Goal: Transaction & Acquisition: Purchase product/service

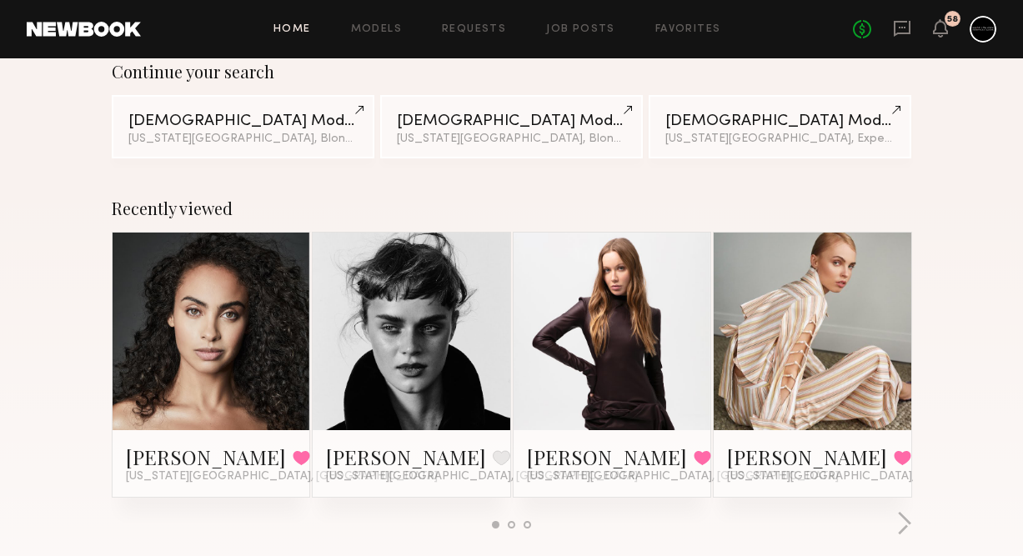
scroll to position [151, 0]
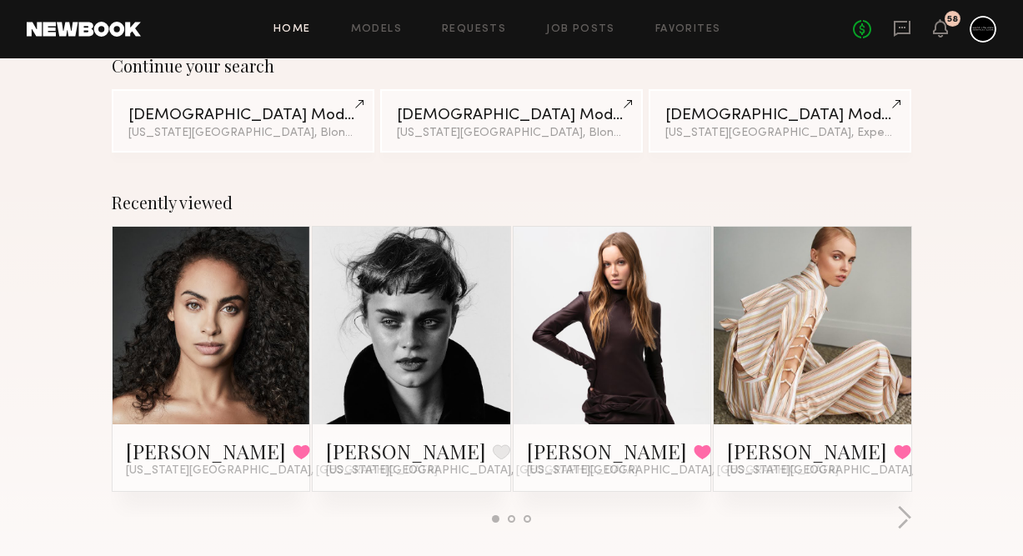
click at [420, 373] on link at bounding box center [411, 326] width 91 height 198
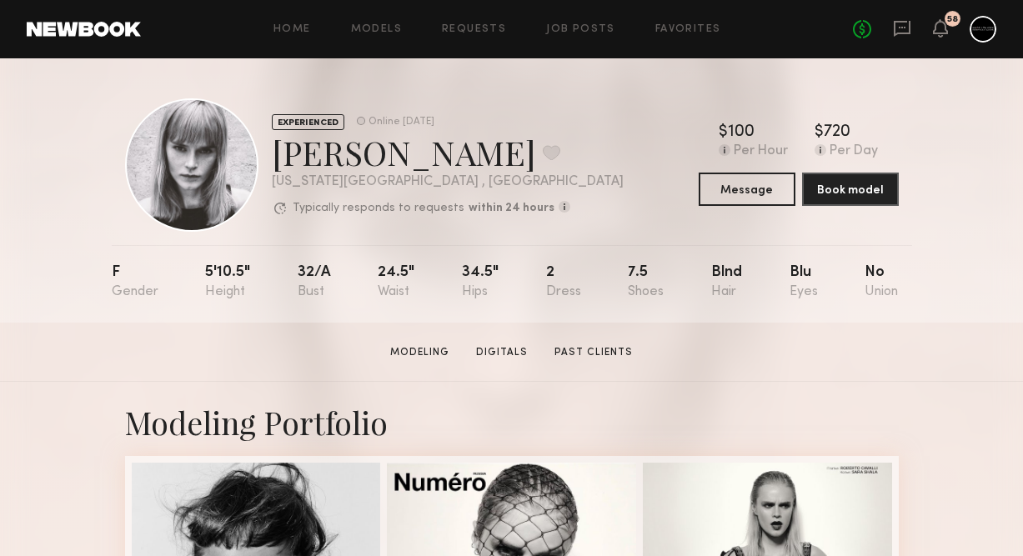
click at [394, 18] on div "Home Models Requests Job Posts Favorites Sign Out No fees up to $5,000 58" at bounding box center [568, 29] width 855 height 27
click at [385, 28] on link "Models" at bounding box center [376, 29] width 51 height 11
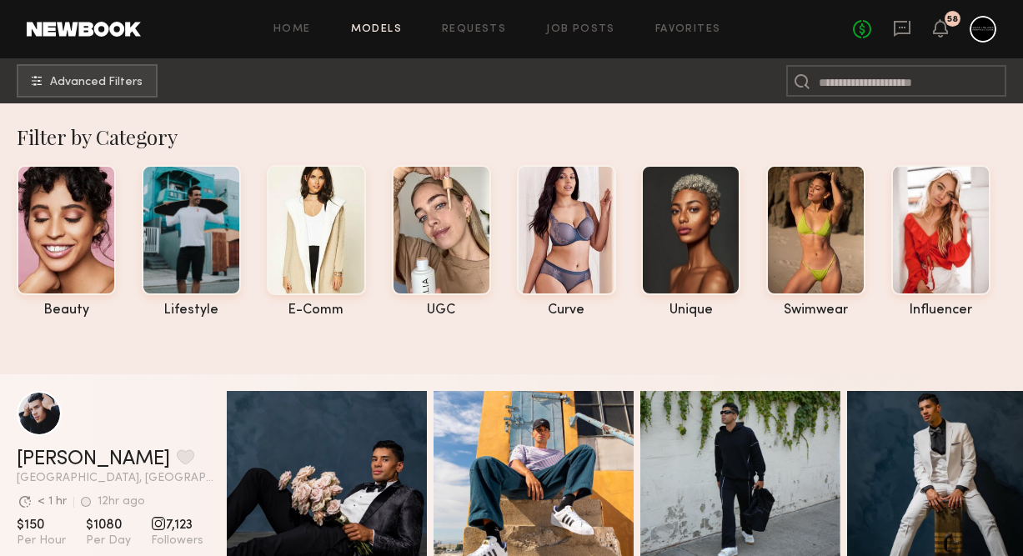
click at [113, 103] on nb-browse-subheader "Advanced Filters" at bounding box center [511, 80] width 1023 height 45
click at [113, 80] on span "Advanced Filters" at bounding box center [96, 82] width 93 height 12
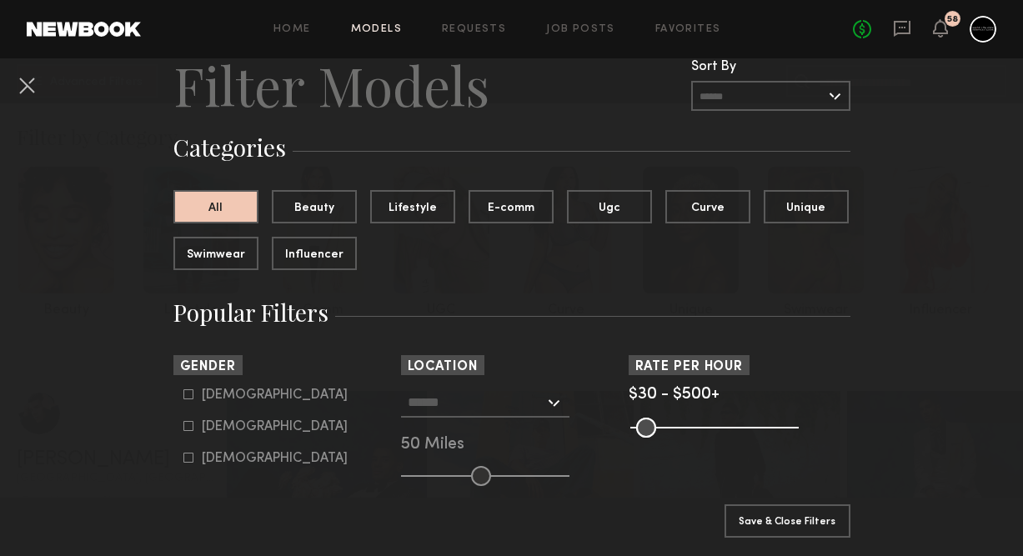
scroll to position [63, 0]
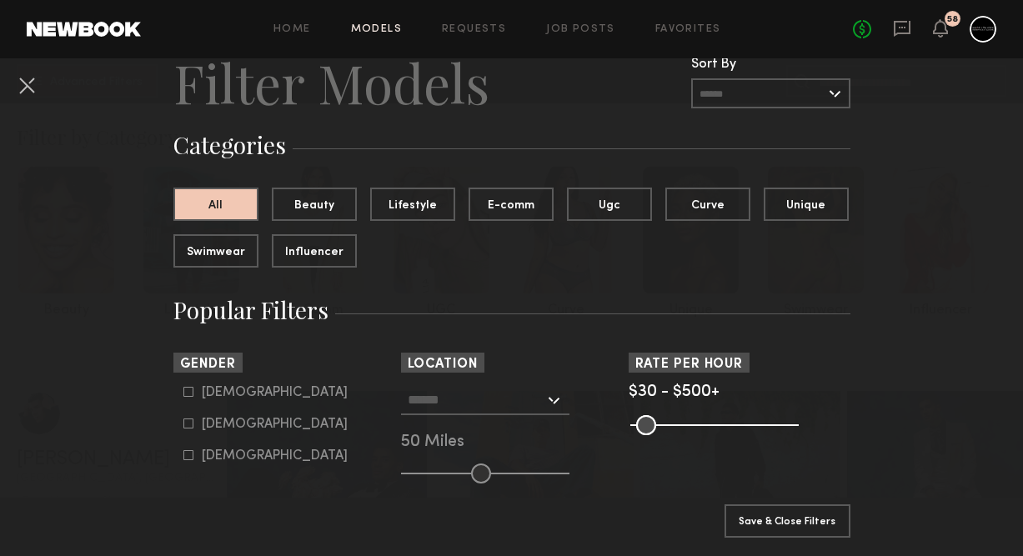
click at [219, 429] on div "Female" at bounding box center [275, 424] width 146 height 10
type input "**"
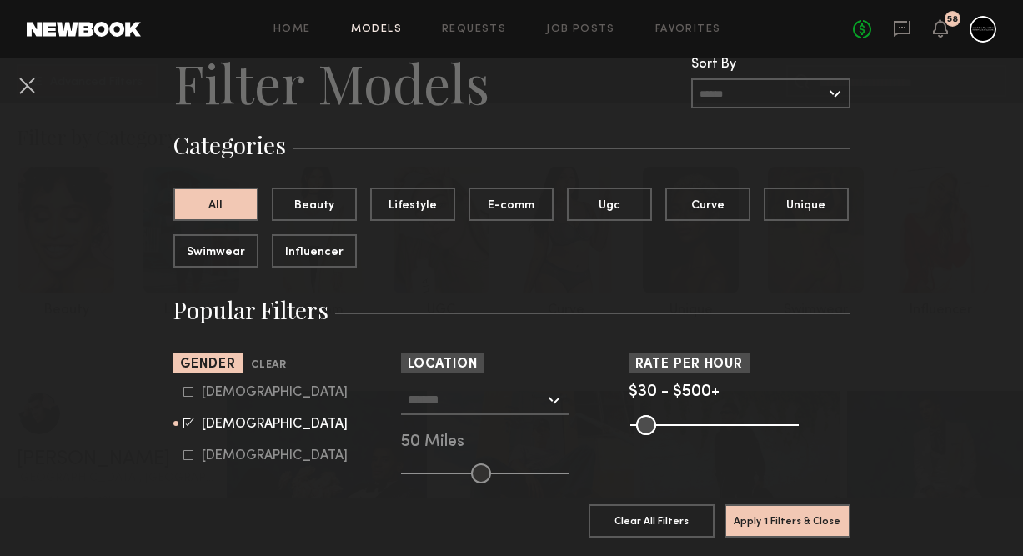
click at [458, 413] on div at bounding box center [485, 400] width 168 height 30
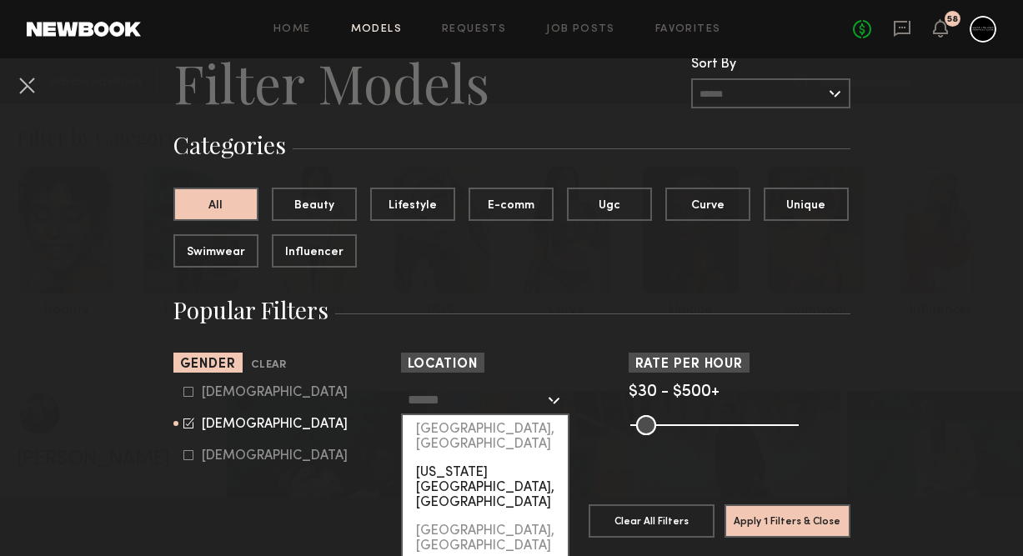
click at [452, 461] on div "[US_STATE][GEOGRAPHIC_DATA], [GEOGRAPHIC_DATA]" at bounding box center [485, 487] width 165 height 58
type input "**********"
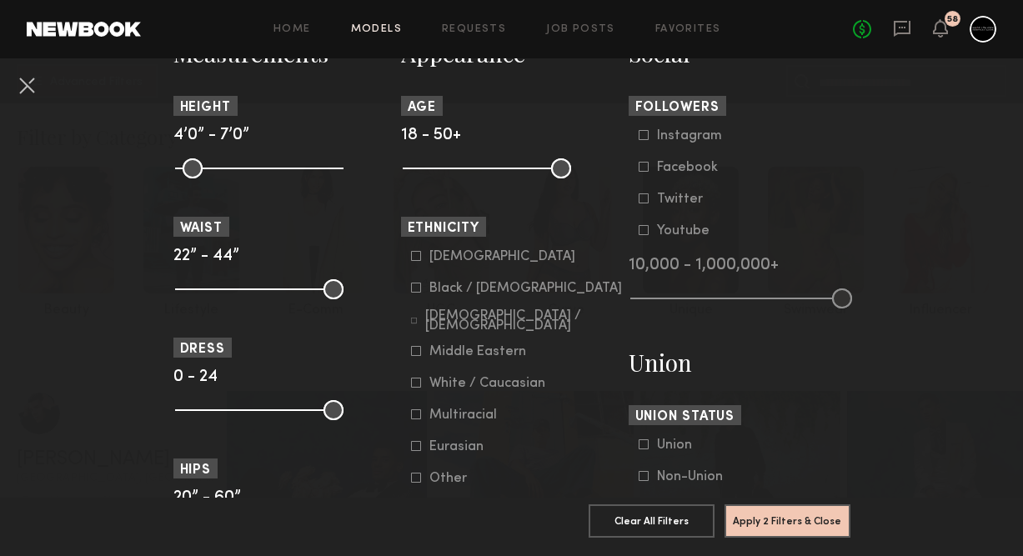
scroll to position [766, 0]
drag, startPoint x: 188, startPoint y: 170, endPoint x: 273, endPoint y: 170, distance: 84.2
type input "**"
click at [273, 170] on input "range" at bounding box center [259, 168] width 168 height 20
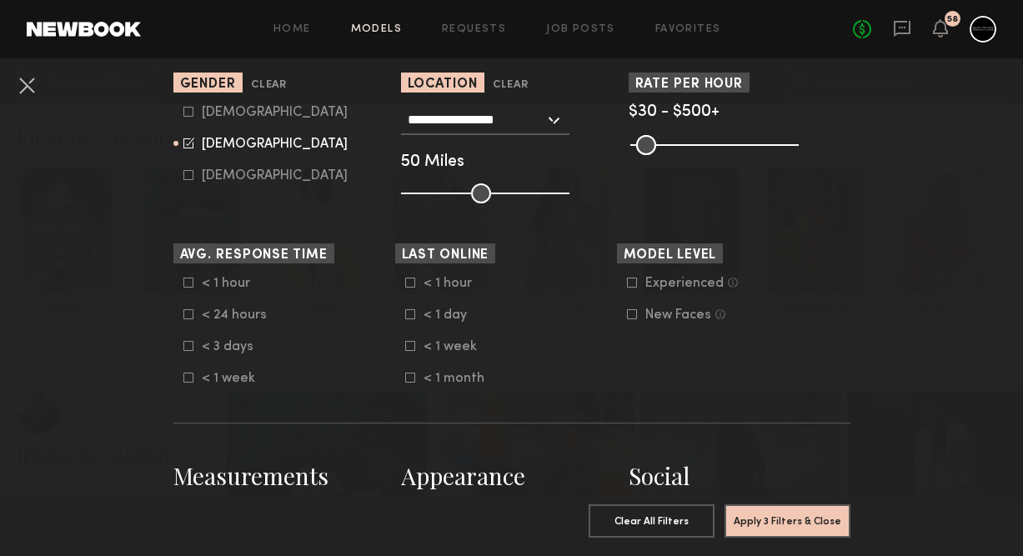
scroll to position [193, 0]
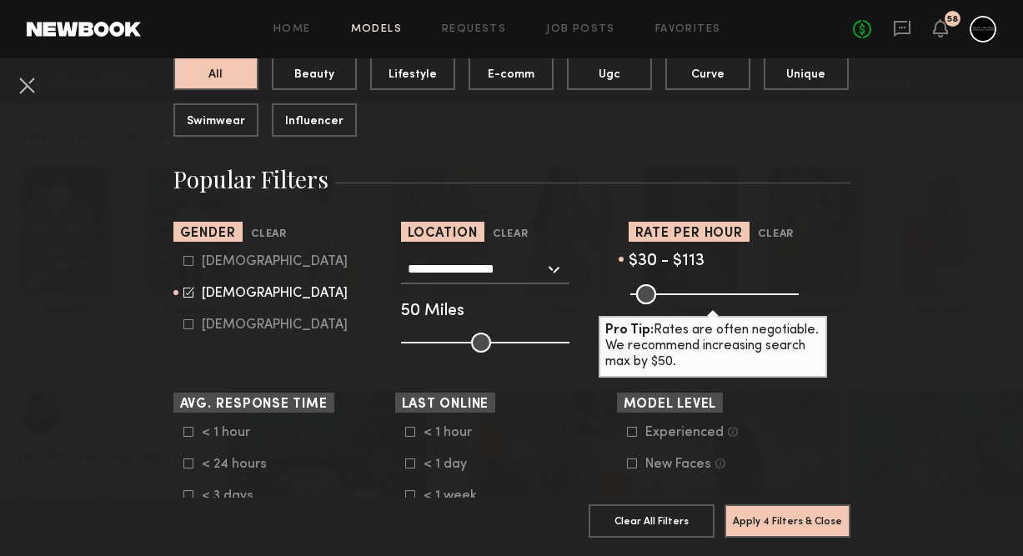
drag, startPoint x: 785, startPoint y: 294, endPoint x: 665, endPoint y: 294, distance: 120.0
click at [665, 294] on input "range" at bounding box center [714, 294] width 168 height 20
type input "***"
click at [669, 297] on input "range" at bounding box center [714, 294] width 168 height 20
click at [808, 539] on common-button "Apply 4 Filters & Close" at bounding box center [787, 526] width 126 height 45
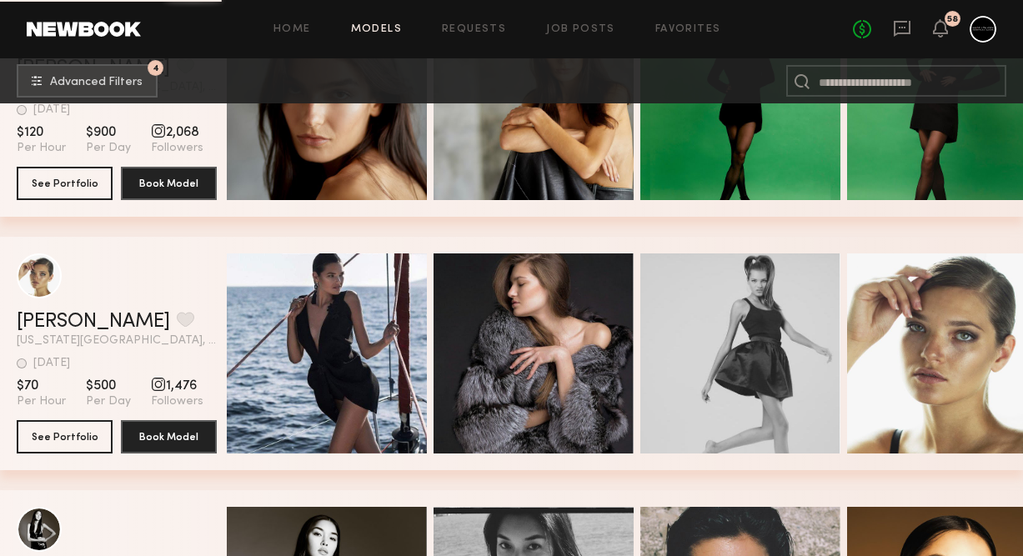
scroll to position [8516, 0]
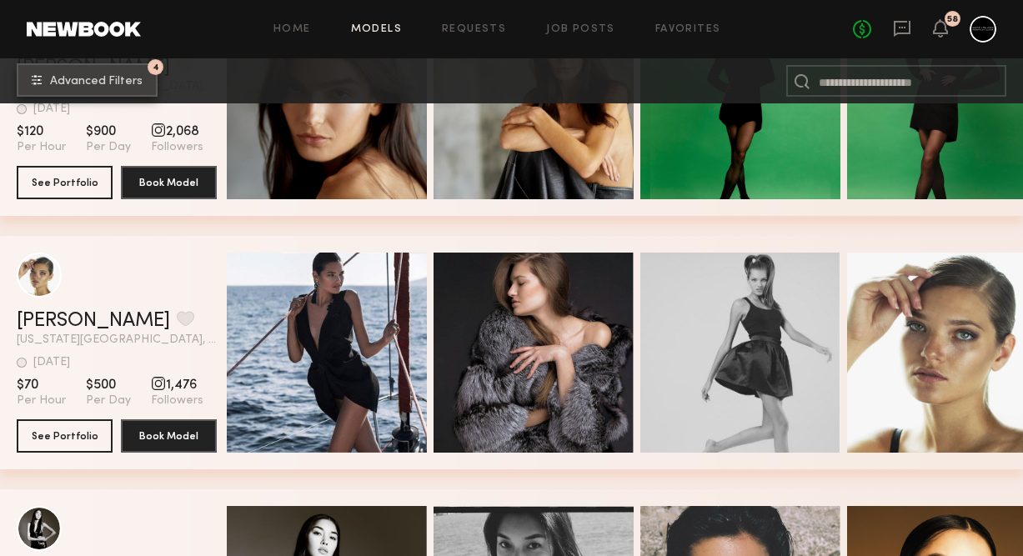
click at [127, 82] on span "Advanced Filters" at bounding box center [96, 82] width 93 height 12
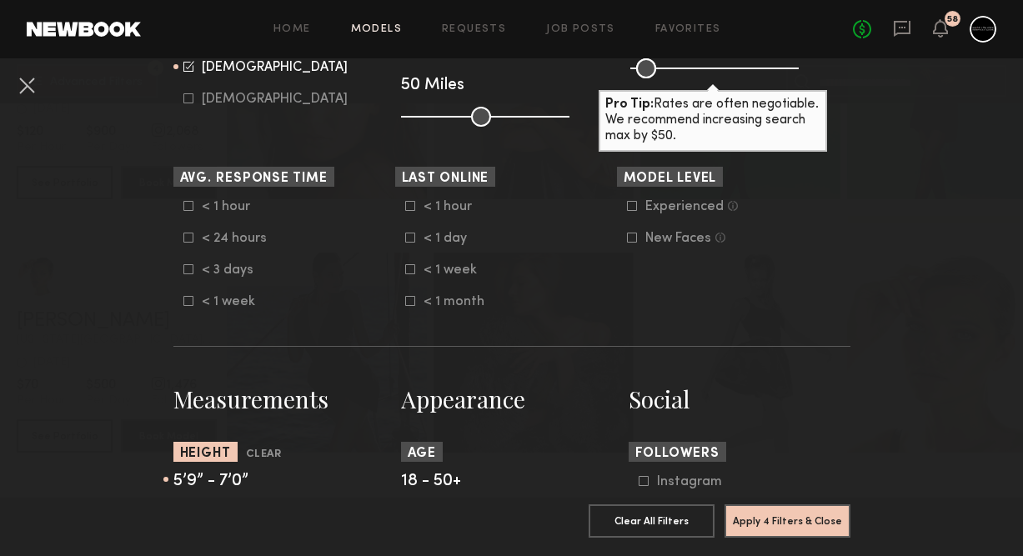
scroll to position [624, 0]
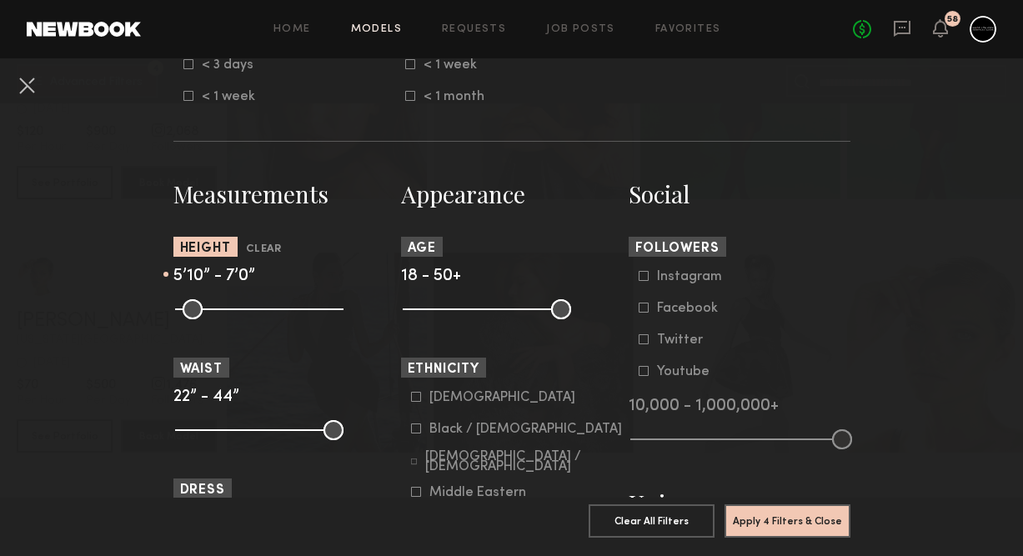
type input "**"
click at [277, 316] on input "range" at bounding box center [259, 309] width 168 height 20
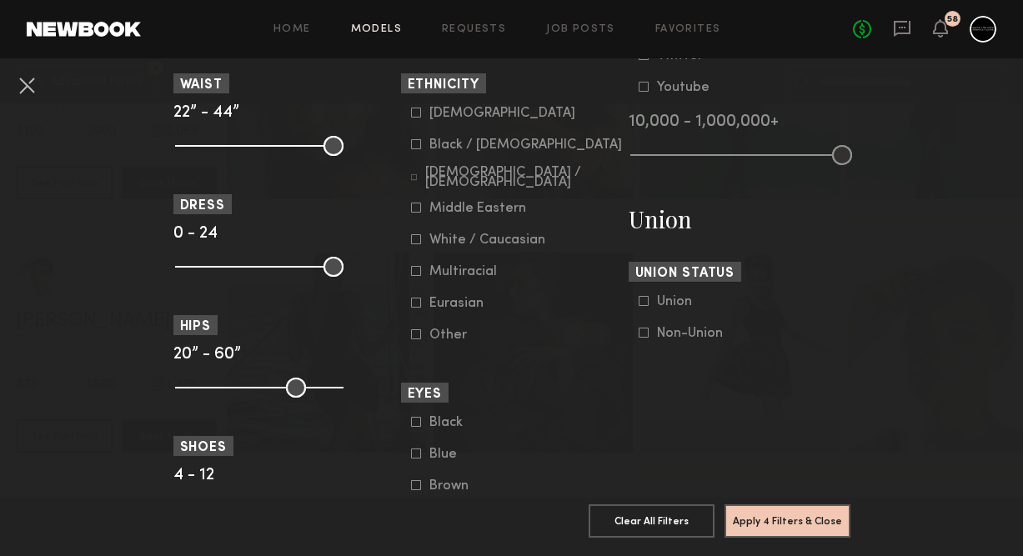
scroll to position [964, 0]
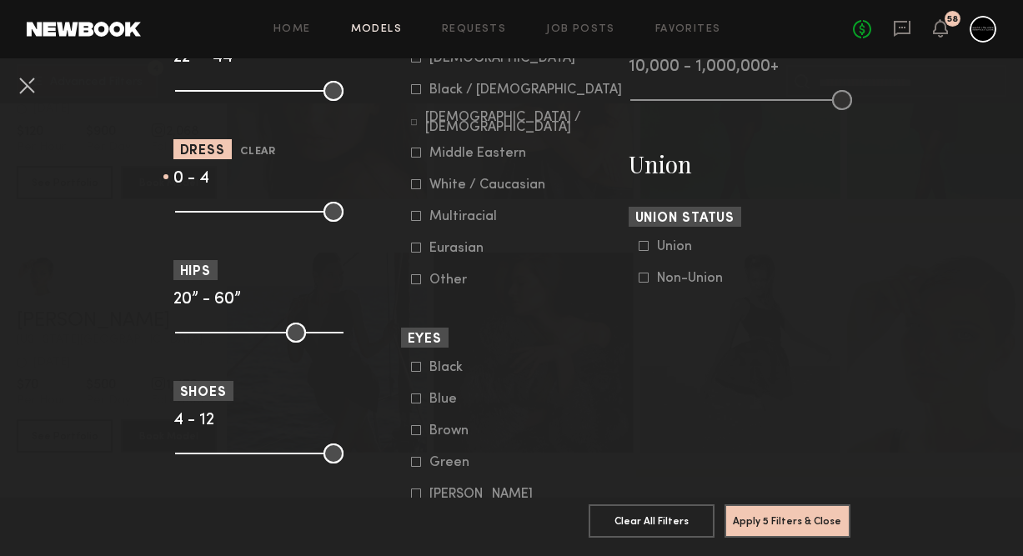
drag, startPoint x: 333, startPoint y: 208, endPoint x: 213, endPoint y: 209, distance: 119.2
type input "*"
click at [213, 209] on input "range" at bounding box center [259, 212] width 168 height 20
click at [789, 519] on button "Apply 5 Filters & Close" at bounding box center [787, 519] width 126 height 33
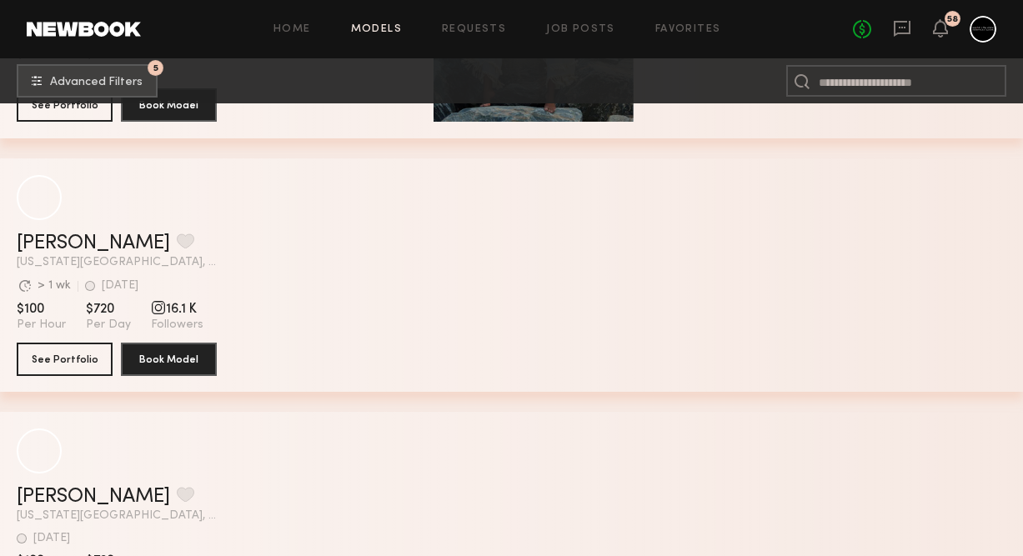
scroll to position [12905, 0]
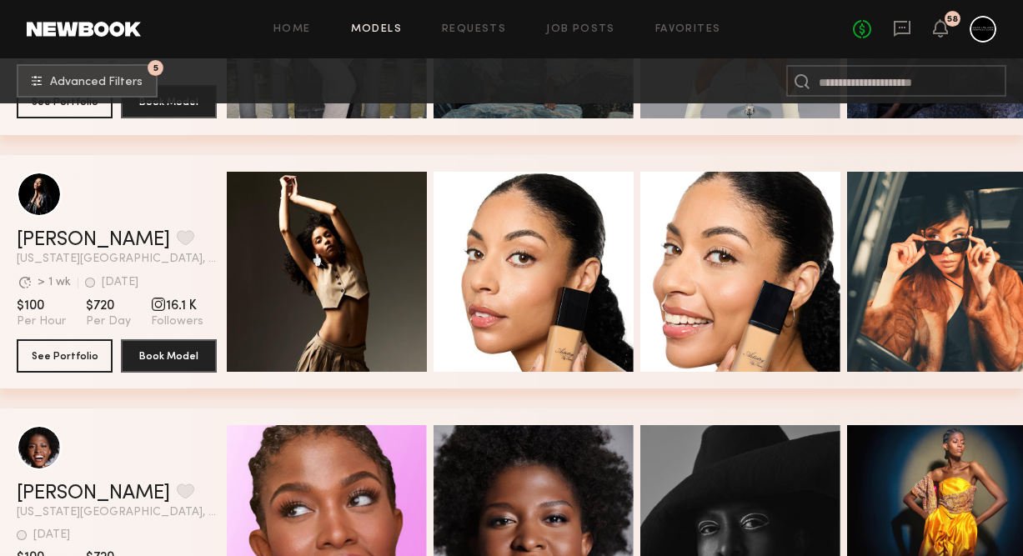
drag, startPoint x: 43, startPoint y: 218, endPoint x: 764, endPoint y: 9, distance: 749.8
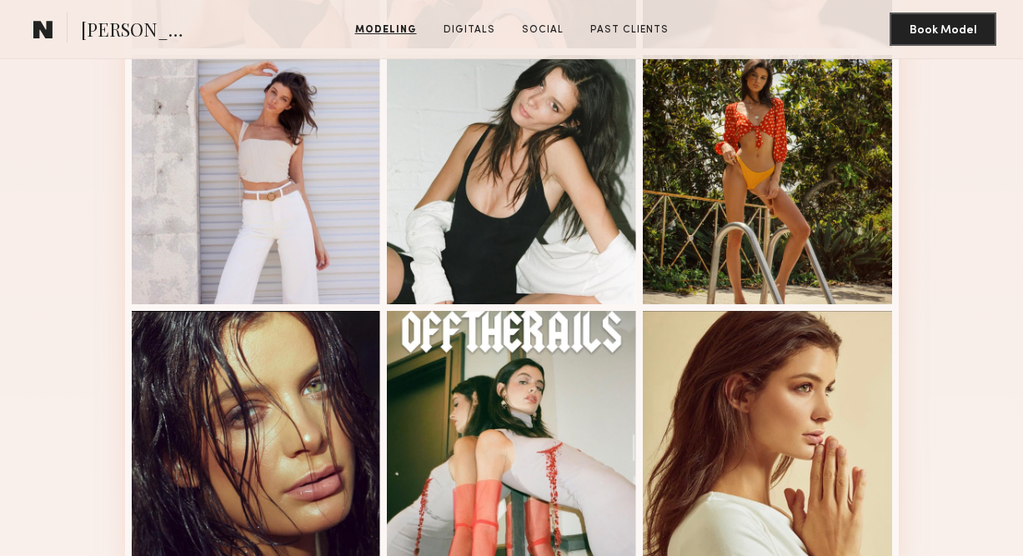
scroll to position [923, 0]
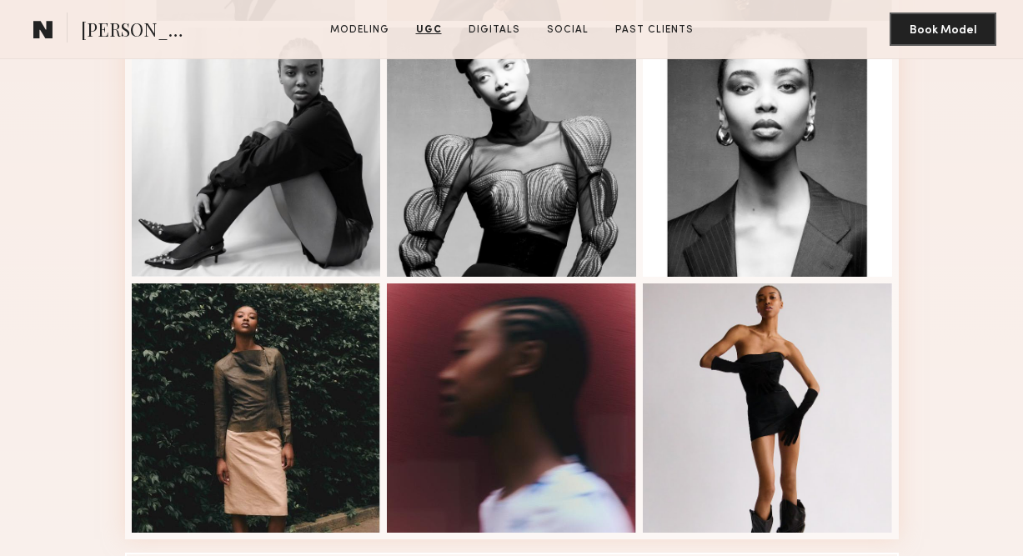
scroll to position [608, 0]
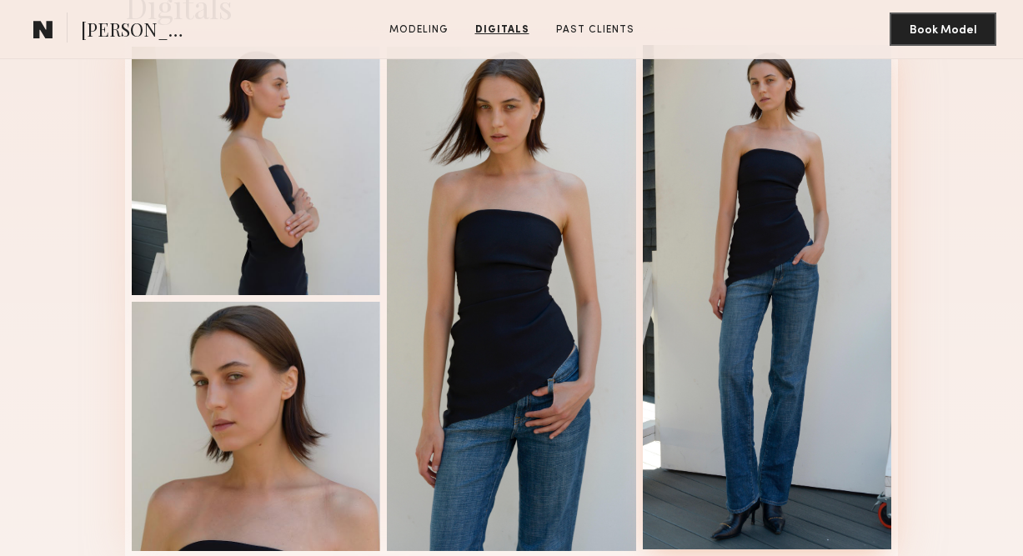
scroll to position [1588, 0]
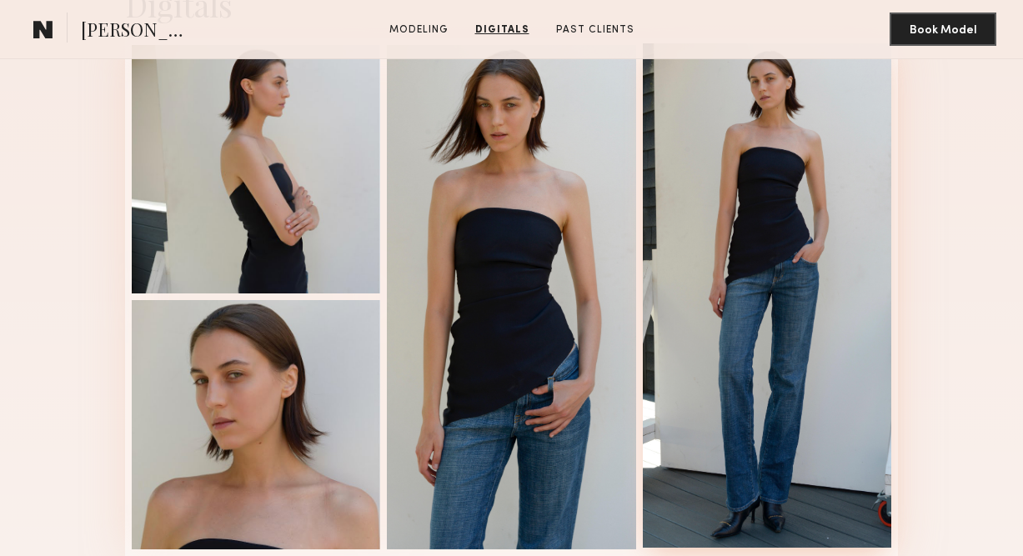
click at [701, 303] on div at bounding box center [767, 295] width 249 height 504
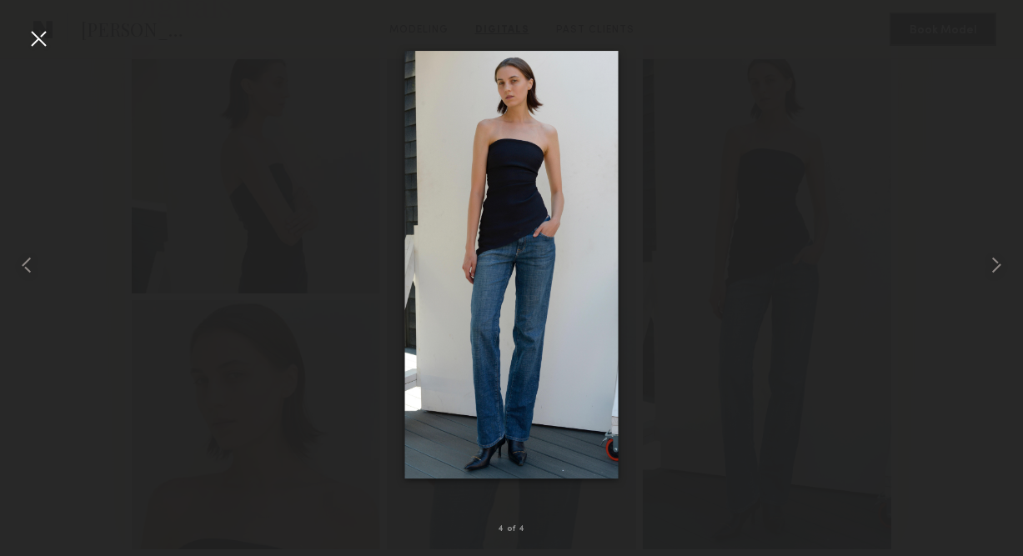
click at [35, 39] on div at bounding box center [38, 38] width 27 height 27
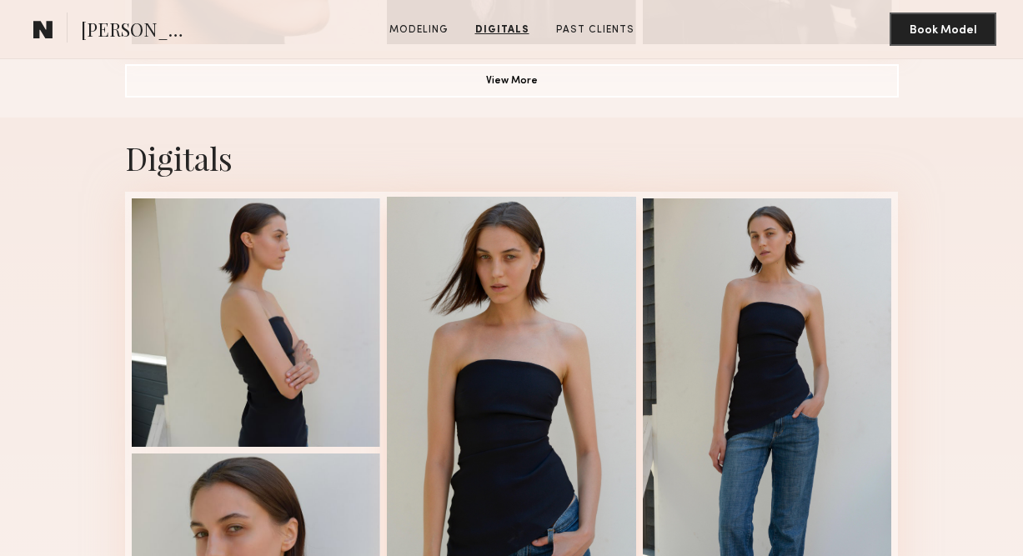
scroll to position [1431, 0]
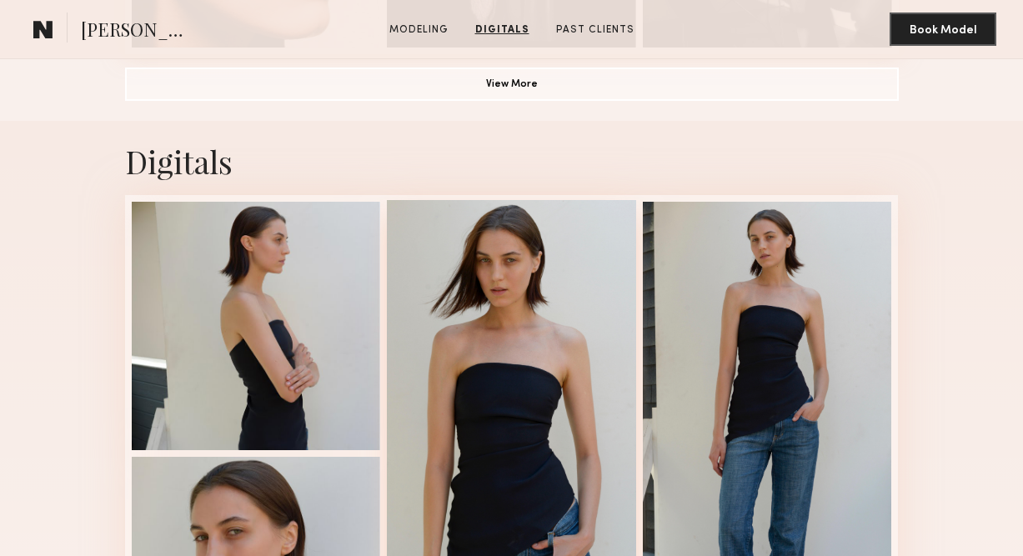
click at [430, 357] on div at bounding box center [511, 452] width 249 height 504
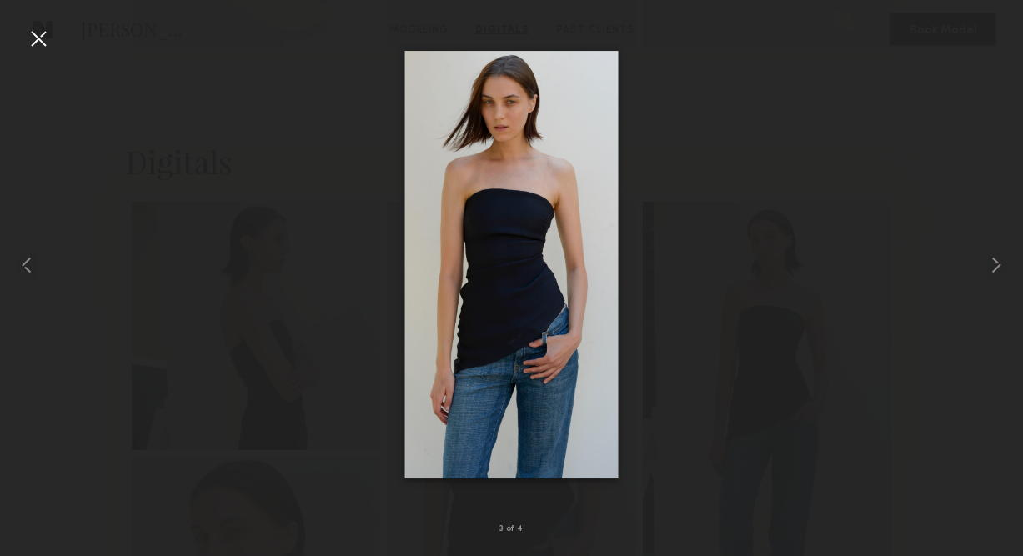
click at [37, 38] on div at bounding box center [38, 38] width 27 height 27
